Goal: Task Accomplishment & Management: Manage account settings

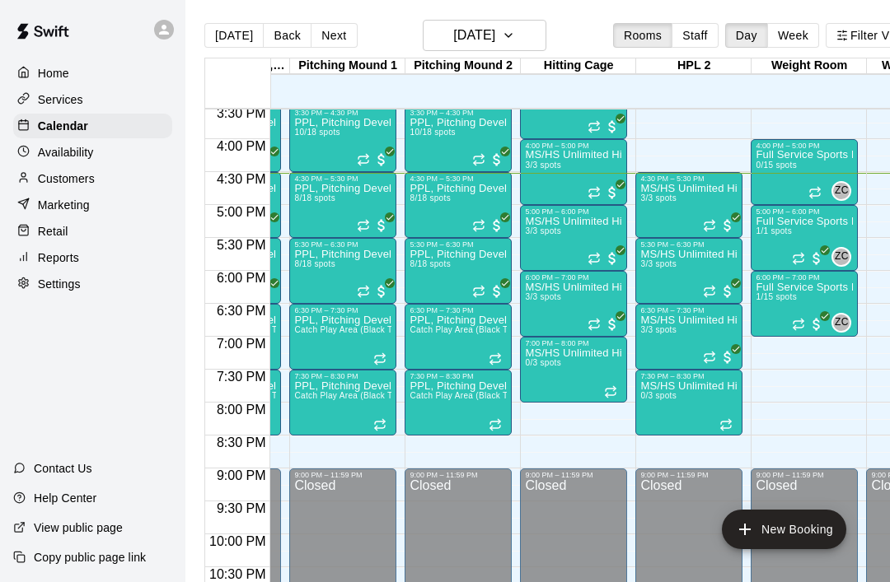
scroll to position [1025, 328]
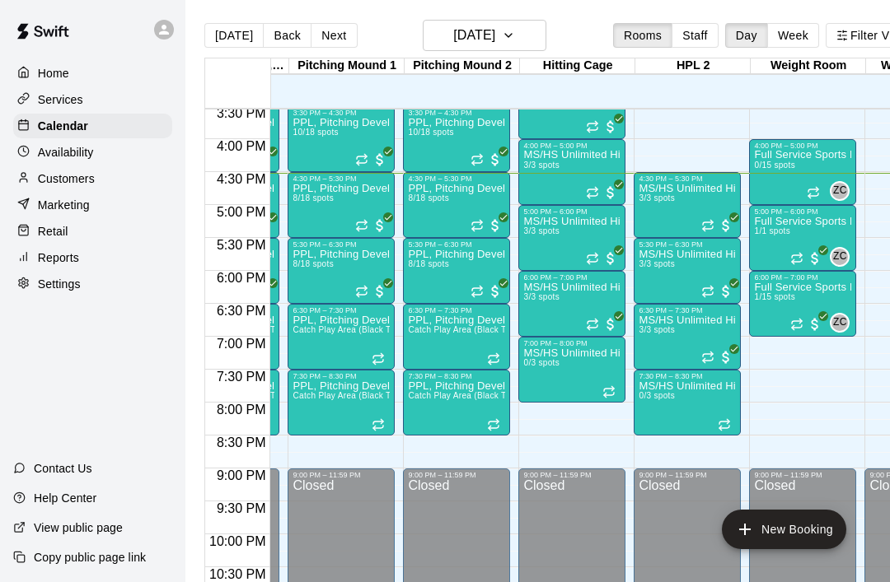
click at [611, 389] on icon "Recurring event" at bounding box center [608, 392] width 13 height 13
click at [632, 483] on button "delete" at bounding box center [619, 481] width 33 height 33
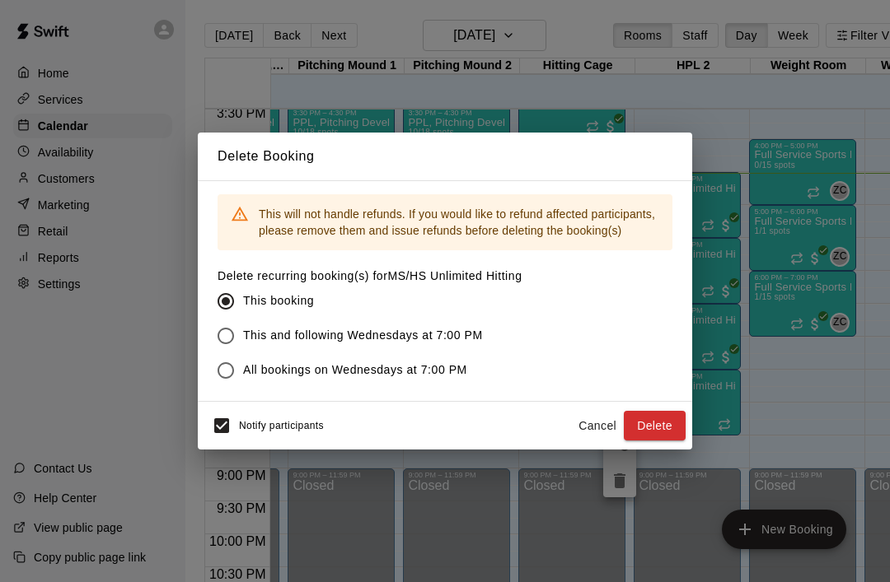
click at [661, 423] on button "Delete" at bounding box center [655, 426] width 62 height 30
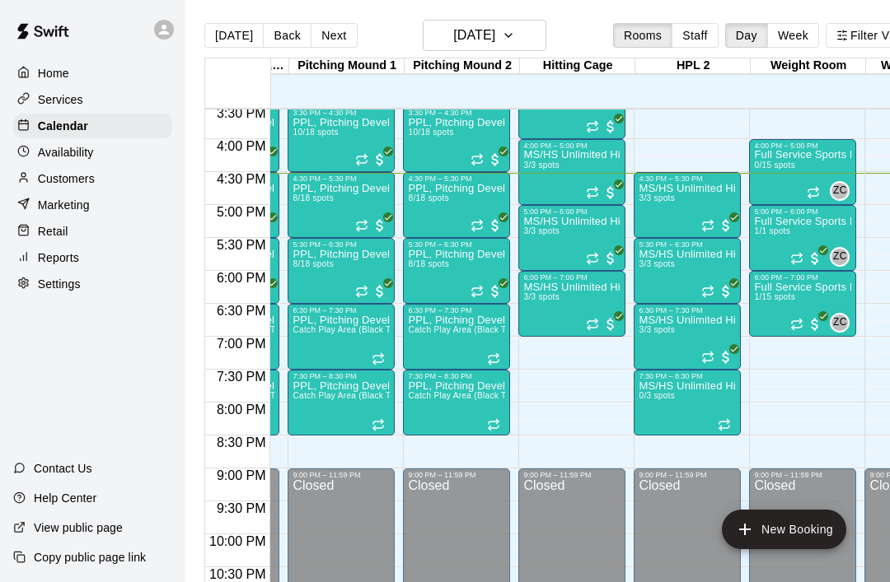
click at [734, 423] on div at bounding box center [725, 424] width 16 height 13
click at [742, 521] on icon "delete" at bounding box center [735, 514] width 20 height 20
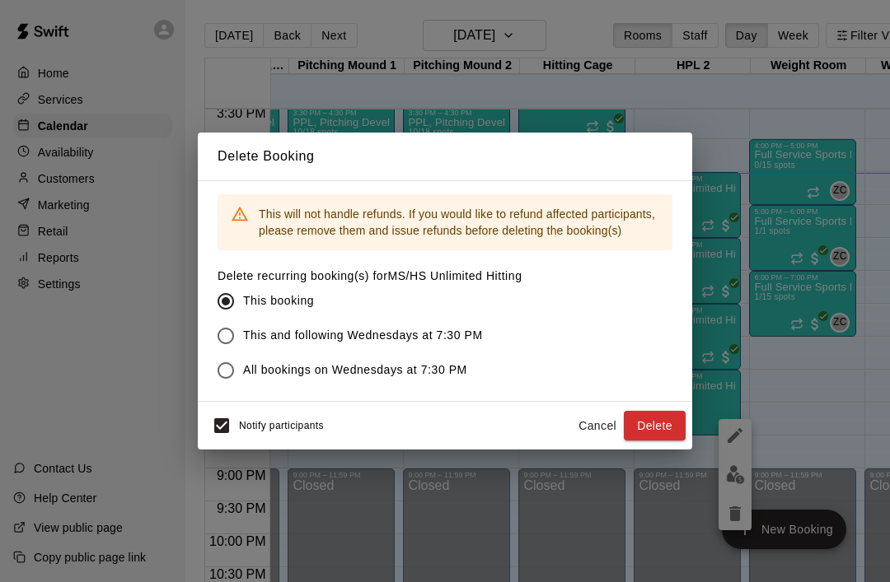
click at [667, 425] on button "Delete" at bounding box center [655, 426] width 62 height 30
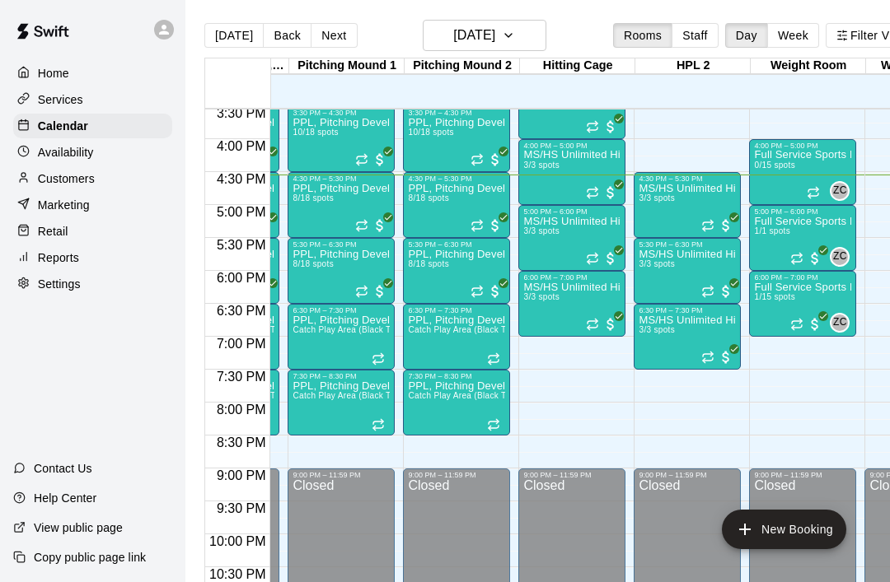
click at [100, 3] on div at bounding box center [92, 29] width 185 height 59
click at [714, 231] on icon "Recurring event" at bounding box center [707, 225] width 13 height 13
click at [721, 277] on img "edit" at bounding box center [718, 275] width 19 height 19
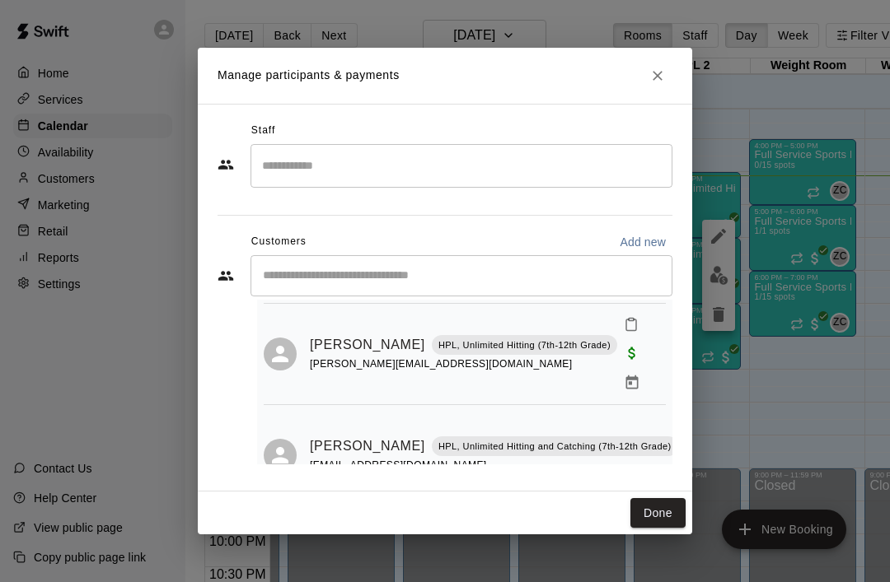
scroll to position [136, 0]
click at [666, 515] on button "Done" at bounding box center [657, 513] width 55 height 30
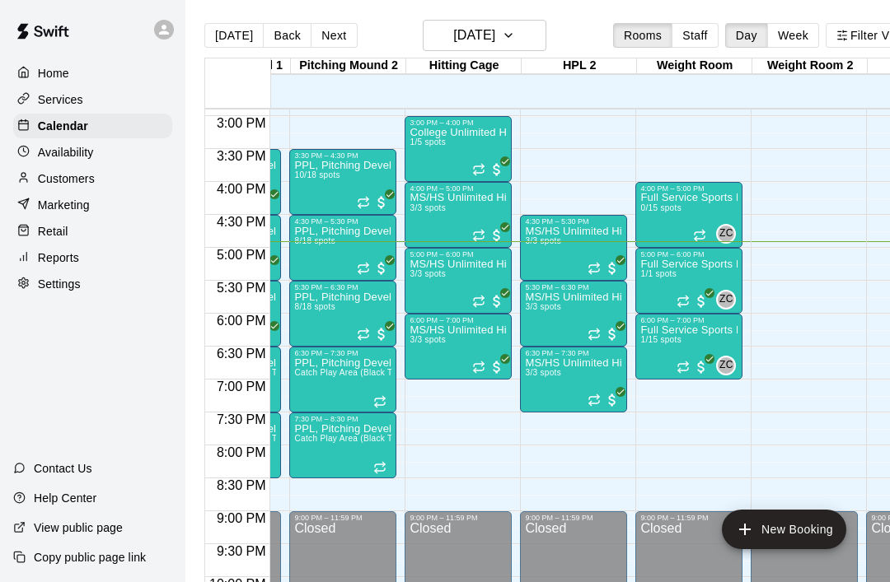
click at [484, 292] on div at bounding box center [488, 300] width 33 height 20
click at [498, 344] on img "edit" at bounding box center [489, 346] width 19 height 19
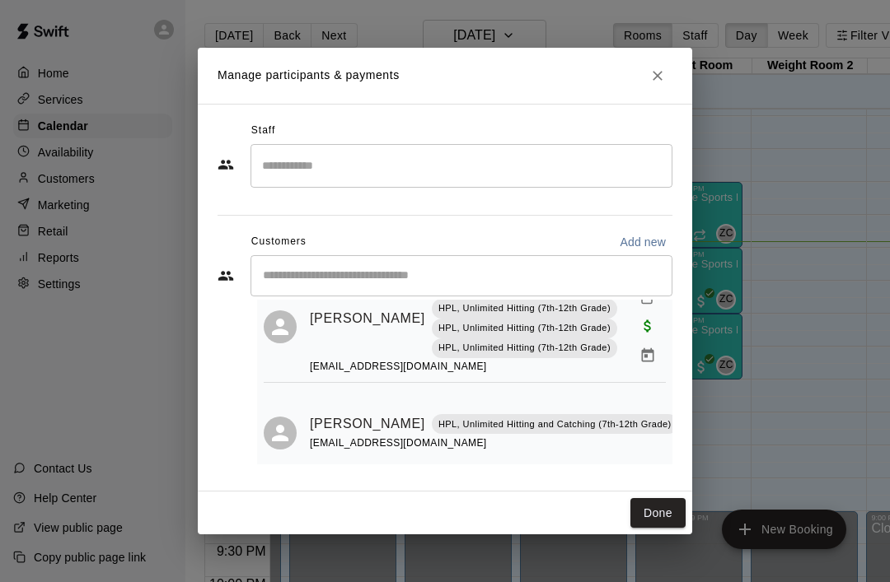
scroll to position [166, 0]
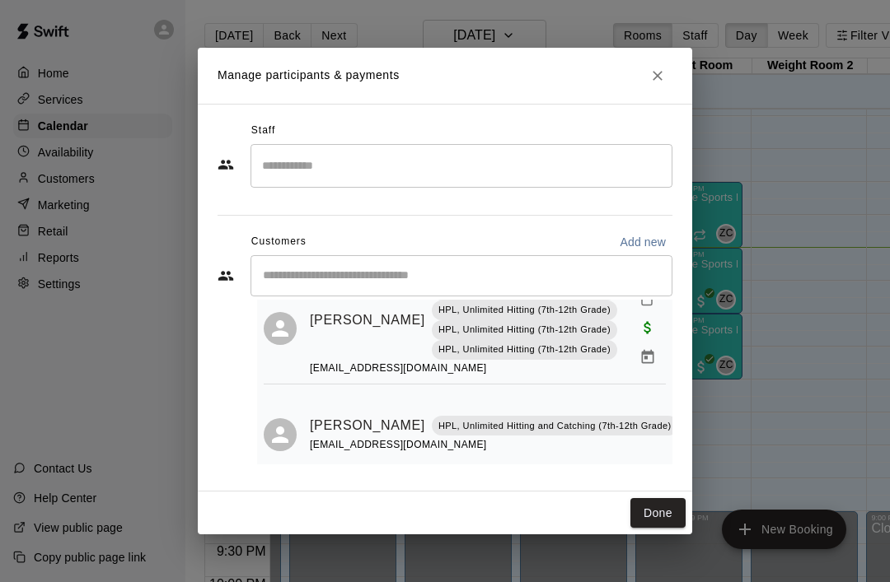
click at [667, 508] on button "Done" at bounding box center [657, 513] width 55 height 30
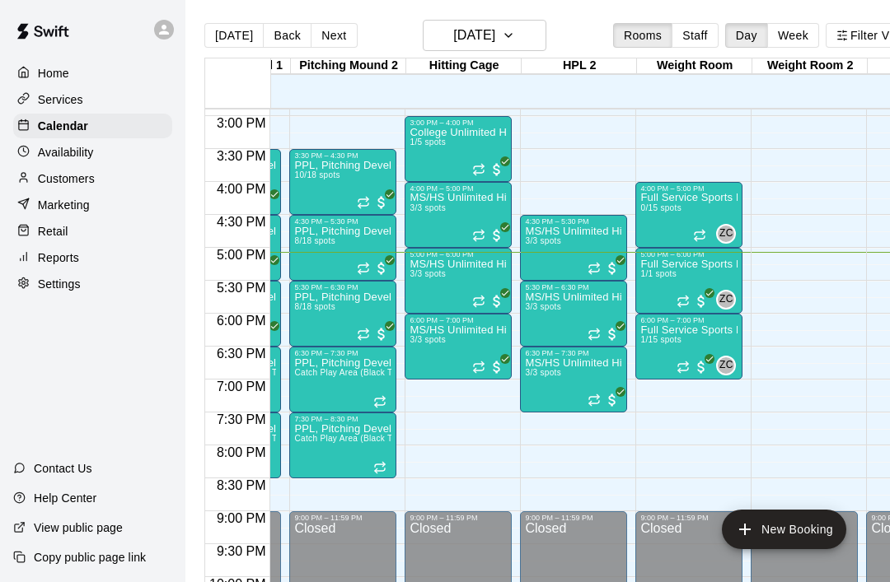
click at [483, 299] on icon "Recurring event" at bounding box center [479, 299] width 10 height 2
click at [496, 354] on img "edit" at bounding box center [491, 354] width 19 height 19
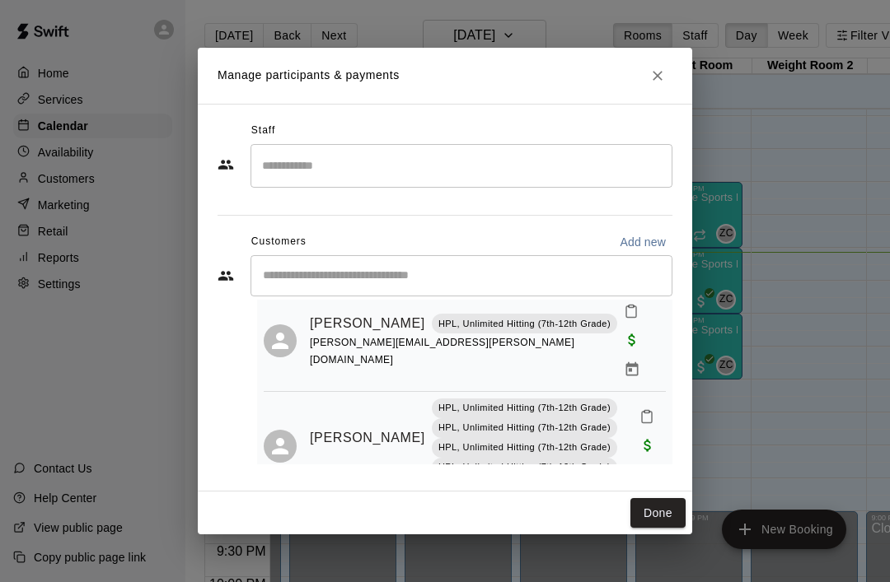
scroll to position [50, 0]
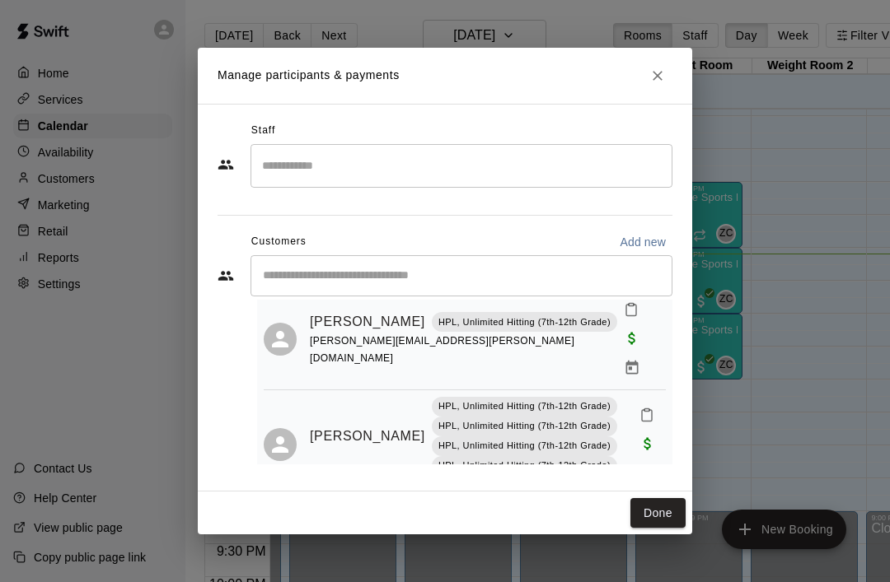
click at [661, 82] on icon "Close" at bounding box center [657, 76] width 16 height 16
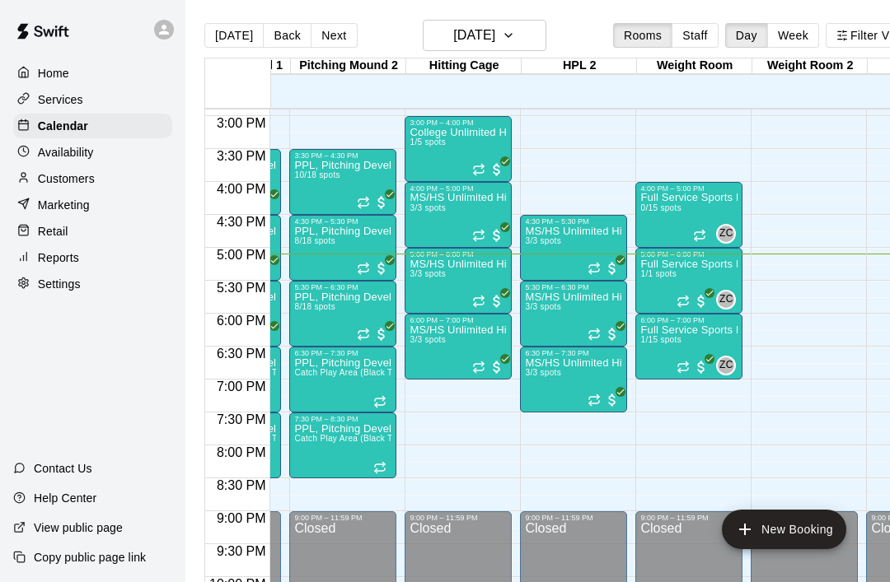
click at [627, 308] on div "5:30 PM – 6:30 PM MS/HS Unlimited Hitting 3/3 spots" at bounding box center [573, 314] width 107 height 66
click at [535, 335] on img "edit" at bounding box center [537, 337] width 19 height 19
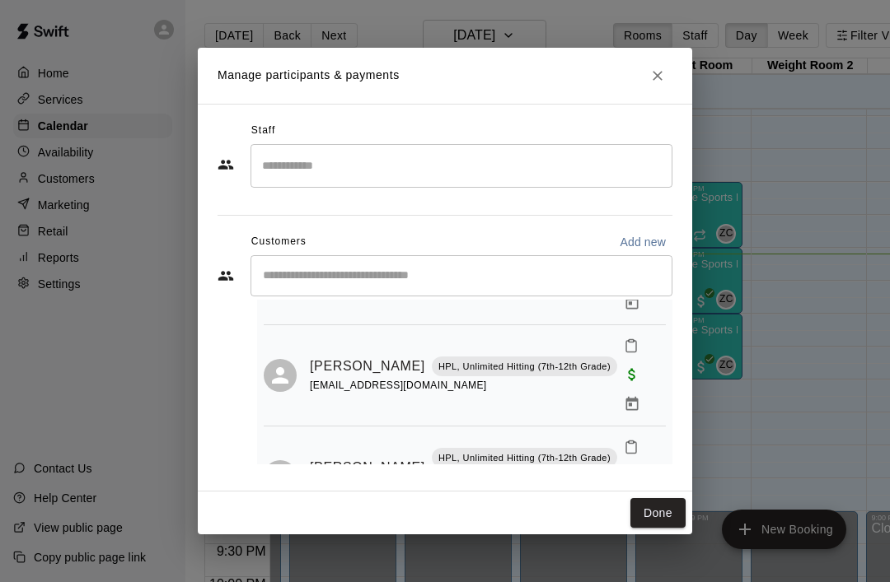
scroll to position [117, 0]
click at [657, 77] on icon "Close" at bounding box center [657, 76] width 10 height 10
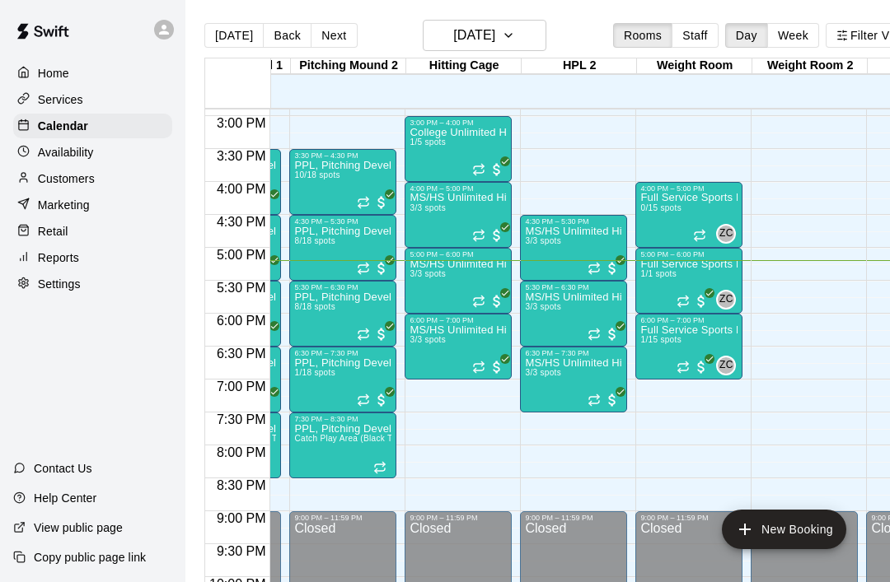
click at [601, 397] on icon "Recurring event" at bounding box center [593, 400] width 13 height 13
click at [602, 458] on img "edit" at bounding box center [605, 450] width 19 height 19
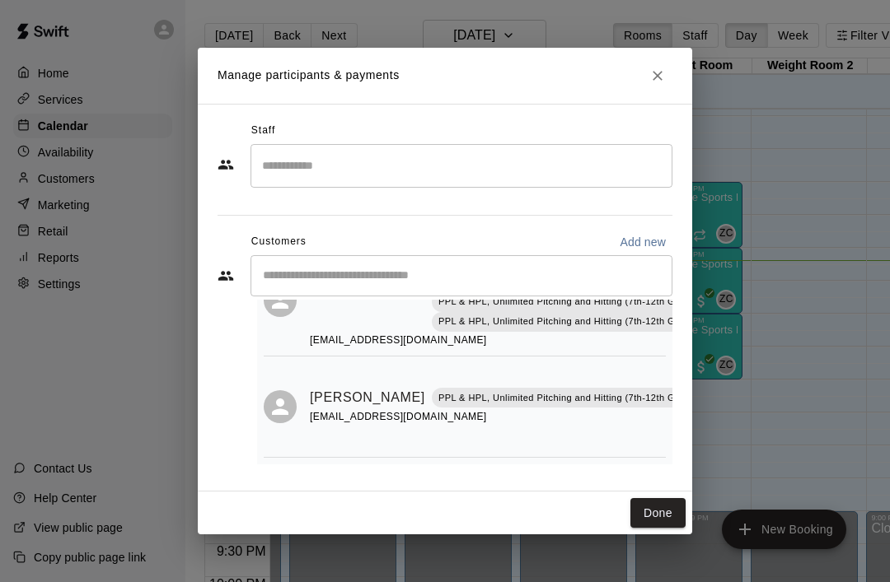
scroll to position [194, 0]
click at [655, 490] on div "Staff ​ Customers Add new ​ 3 customers (Capacity: 3) [PERSON_NAME] HPL, Unlimi…" at bounding box center [445, 298] width 494 height 388
click at [652, 507] on button "Done" at bounding box center [657, 513] width 55 height 30
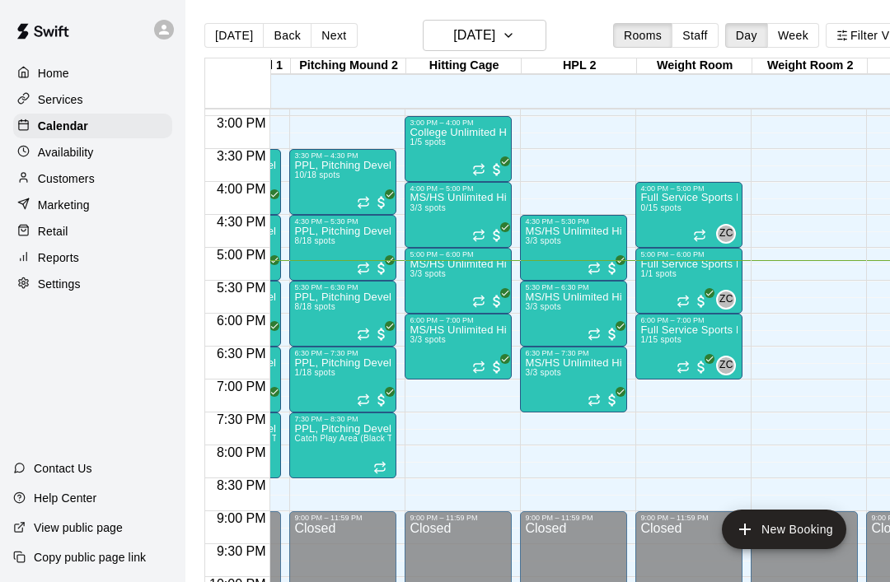
click at [330, 48] on button "Next" at bounding box center [334, 35] width 46 height 25
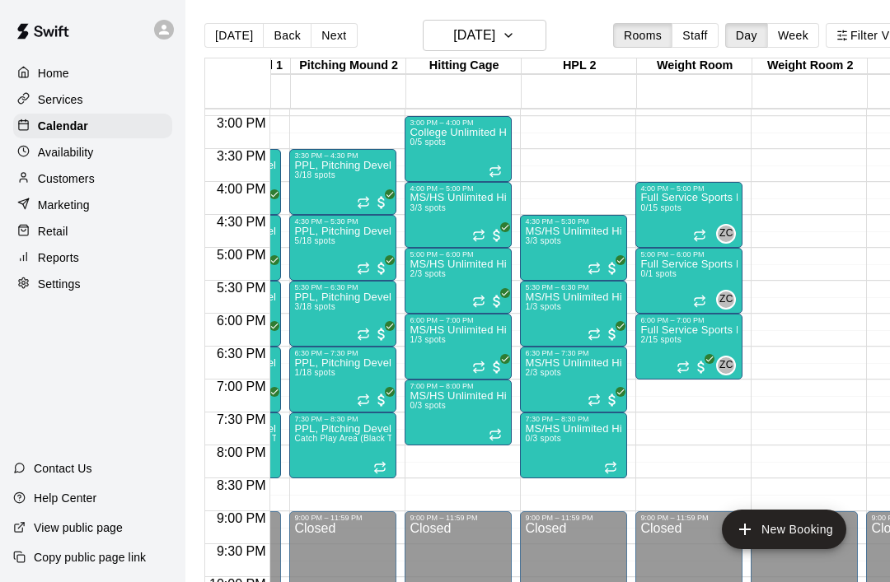
click at [488, 236] on div at bounding box center [488, 235] width 33 height 16
click at [498, 290] on img "edit" at bounding box center [489, 283] width 19 height 19
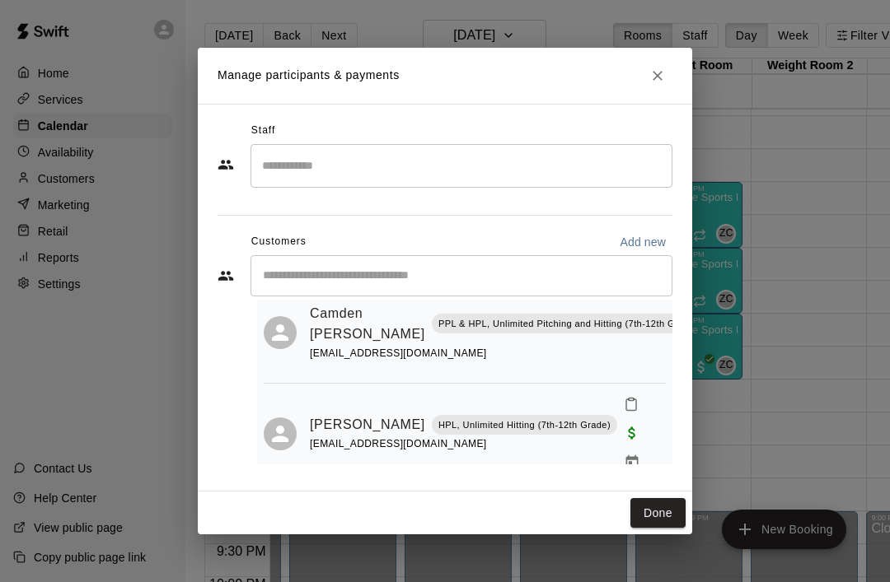
scroll to position [49, 0]
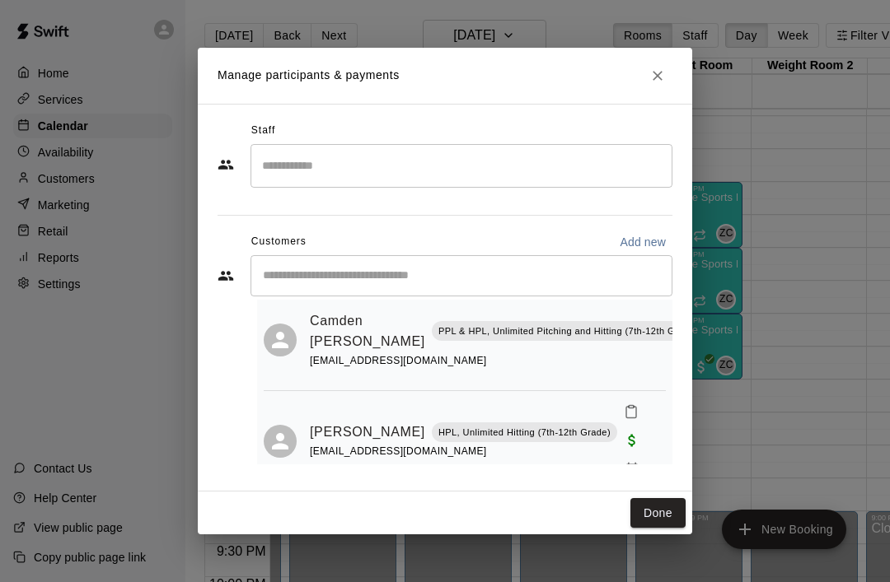
click at [657, 527] on button "Done" at bounding box center [657, 513] width 55 height 30
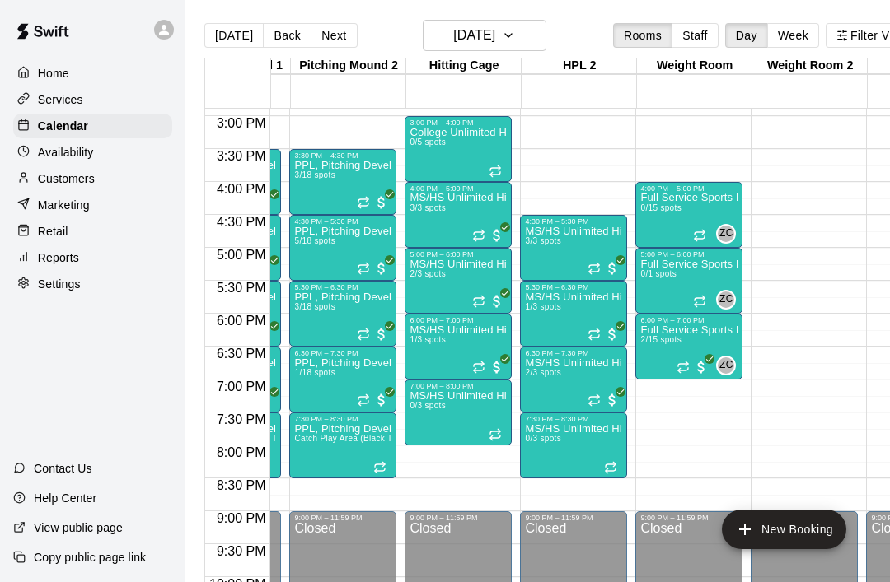
click at [592, 278] on div at bounding box center [573, 278] width 97 height 0
click at [545, 341] on img "edit" at bounding box center [542, 332] width 19 height 19
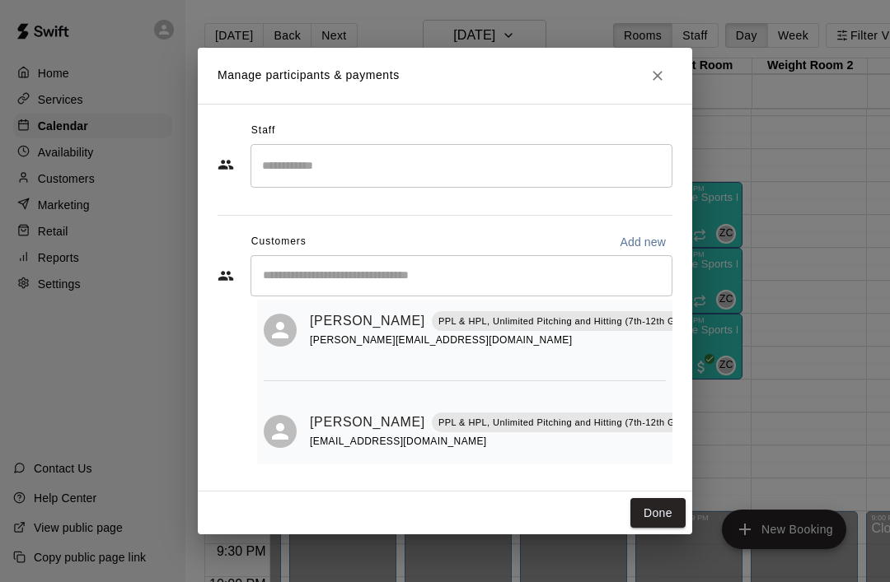
scroll to position [134, 0]
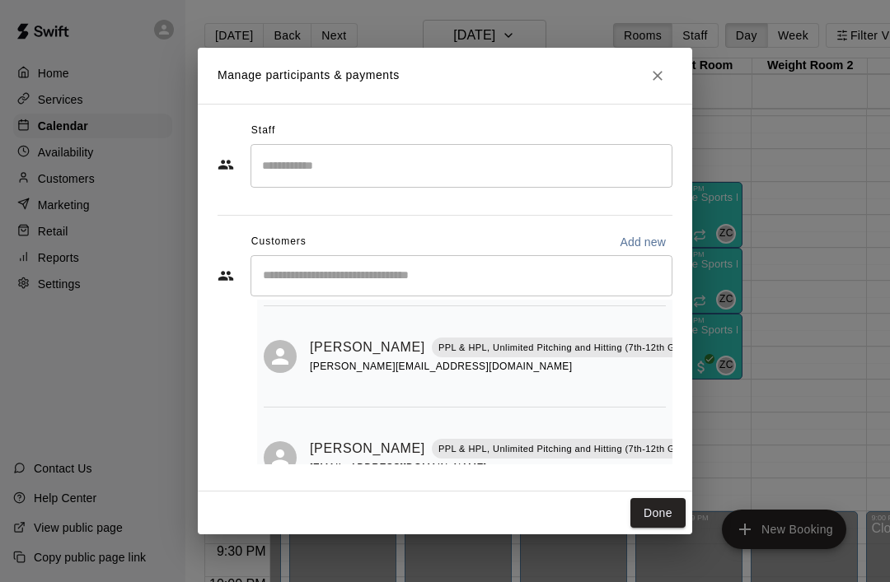
click at [652, 521] on button "Done" at bounding box center [657, 513] width 55 height 30
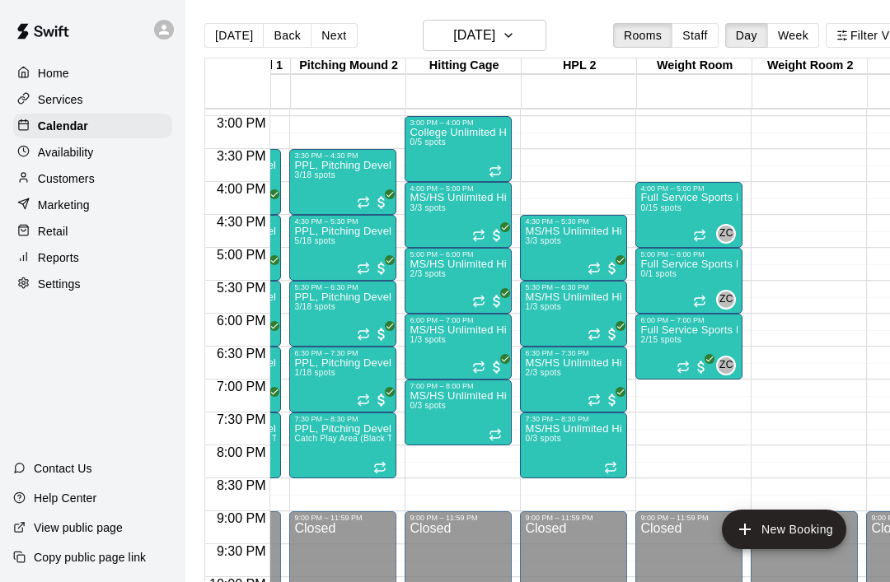
click at [484, 311] on div at bounding box center [457, 311] width 97 height 0
click at [499, 368] on div at bounding box center [445, 291] width 890 height 582
click at [485, 373] on icon "Recurring event" at bounding box center [478, 367] width 13 height 13
click at [497, 414] on img "edit" at bounding box center [489, 417] width 19 height 19
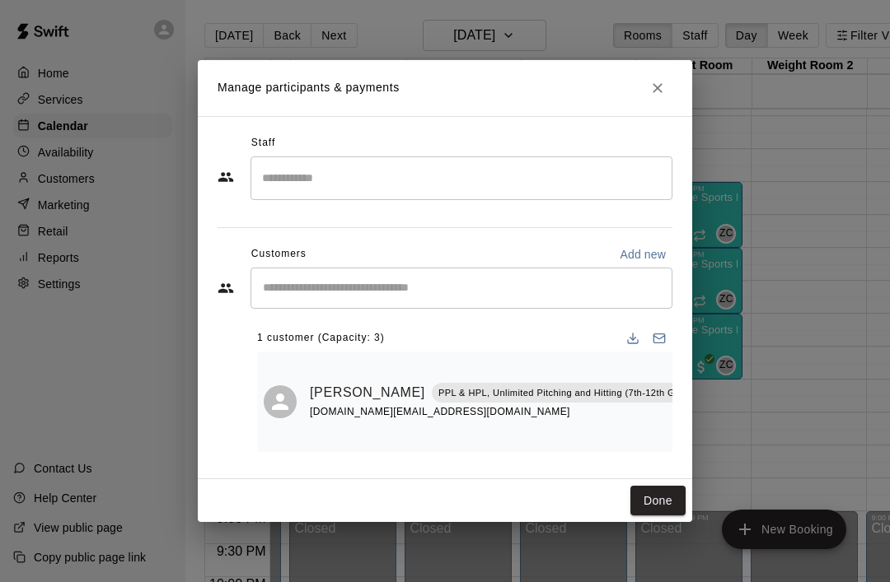
scroll to position [0, 0]
click at [665, 494] on button "Done" at bounding box center [657, 501] width 55 height 30
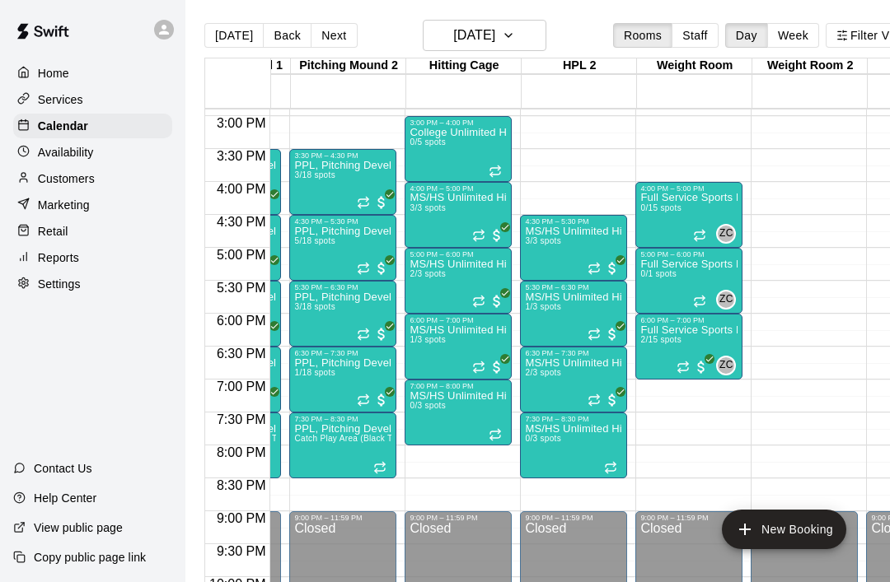
click at [591, 400] on icon "Recurring event" at bounding box center [593, 400] width 13 height 13
click at [599, 452] on img "edit" at bounding box center [605, 450] width 19 height 19
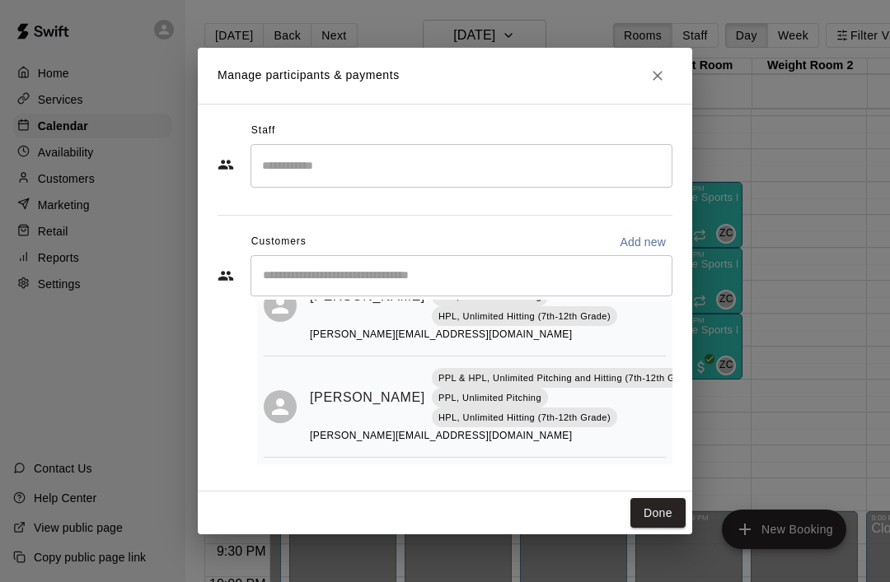
scroll to position [84, 0]
click at [658, 518] on button "Done" at bounding box center [657, 513] width 55 height 30
